Goal: Task Accomplishment & Management: Manage account settings

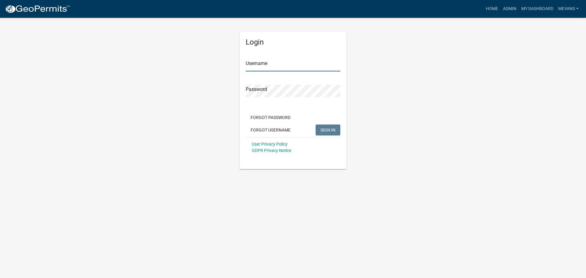
type input "Mevans"
click at [328, 127] on span "SIGN IN" at bounding box center [327, 129] width 15 height 5
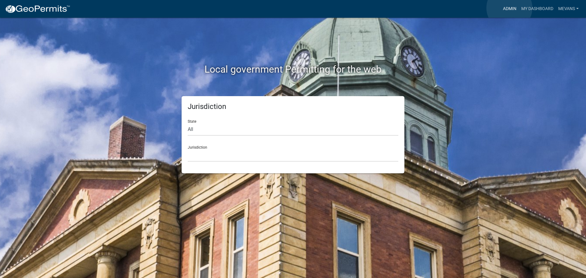
click at [509, 8] on link "Admin" at bounding box center [509, 9] width 18 height 12
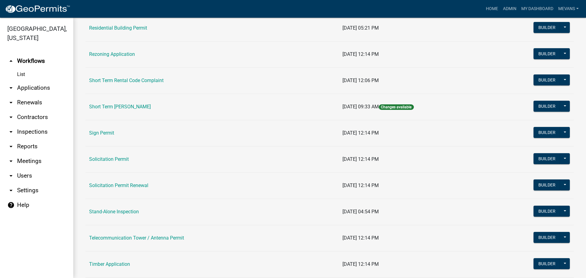
scroll to position [763, 0]
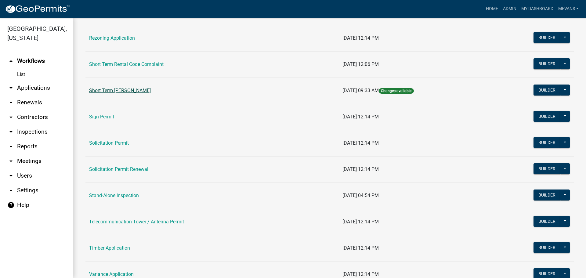
click at [127, 92] on link "Short Term [PERSON_NAME]" at bounding box center [120, 91] width 62 height 6
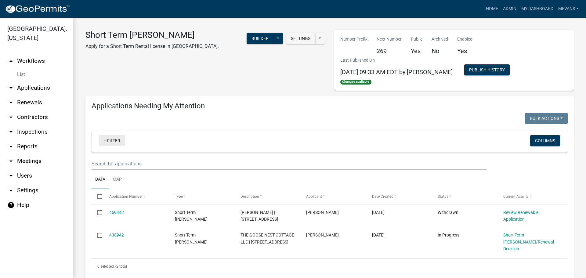
click at [113, 143] on link "+ Filter" at bounding box center [112, 140] width 26 height 11
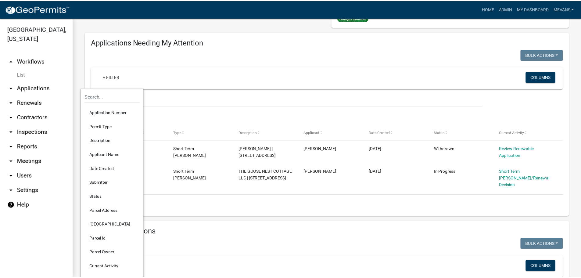
scroll to position [61, 0]
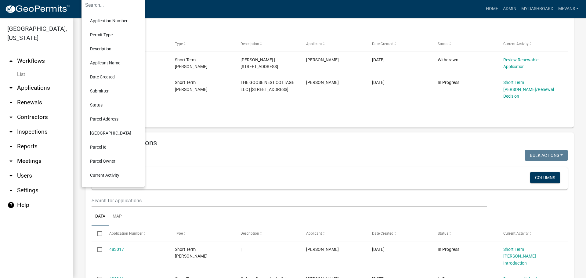
click at [284, 38] on datatable-header-cell "Description" at bounding box center [268, 44] width 66 height 15
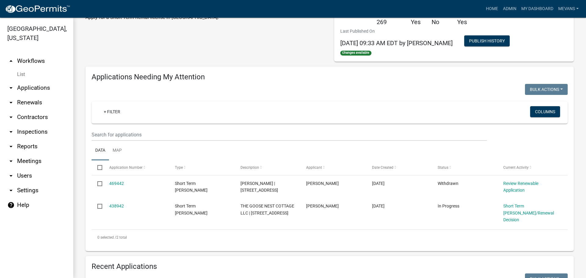
scroll to position [0, 0]
